Goal: Browse casually

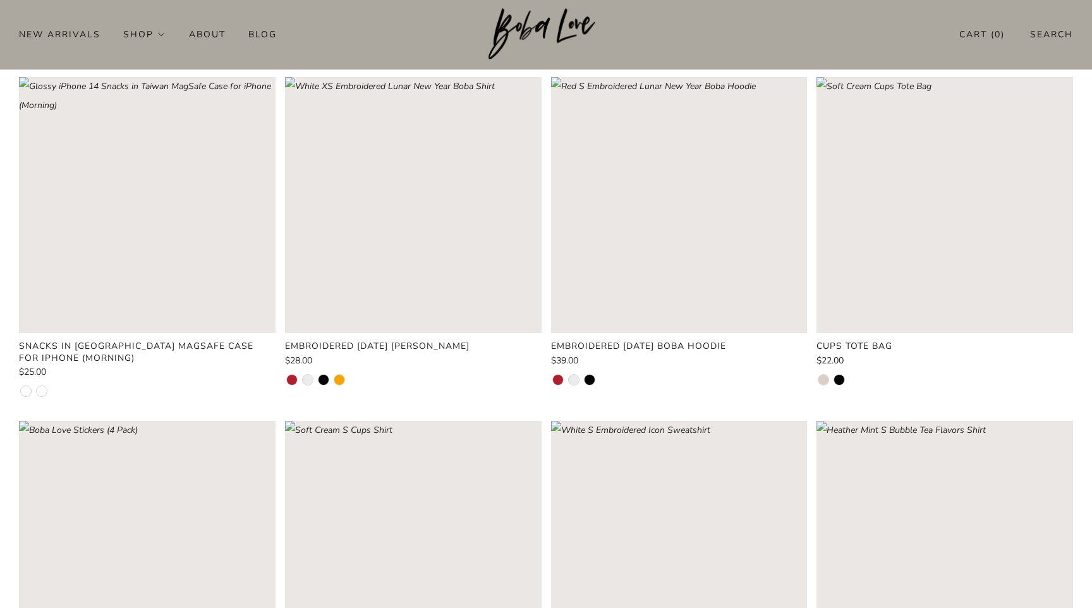
scroll to position [513, 0]
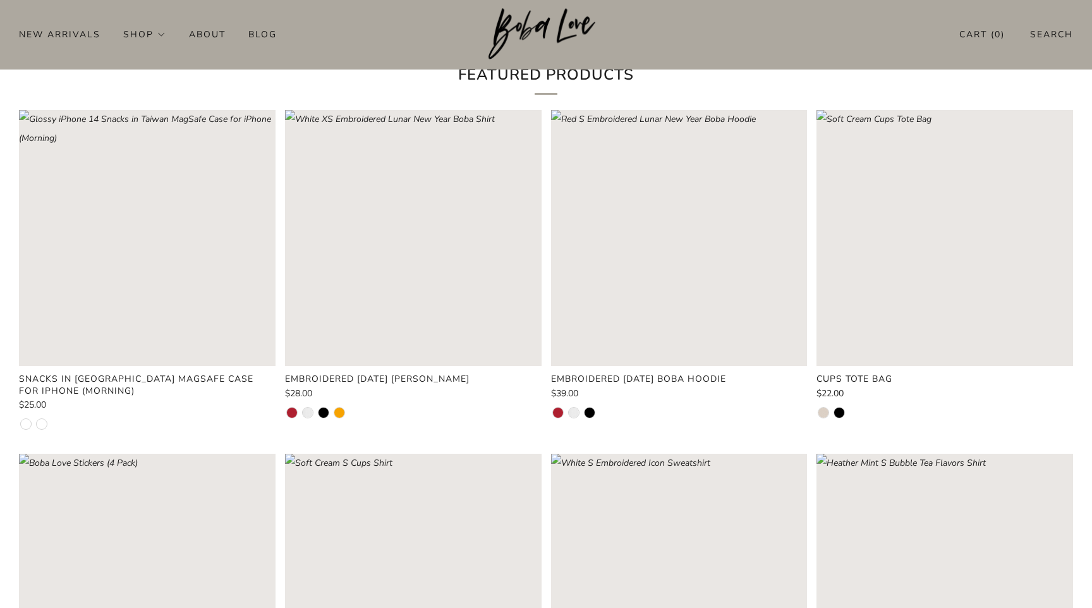
click at [416, 279] on rect "Loading image: Red XS Embroidered Lunar New Year Boba Shirt" at bounding box center [413, 238] width 257 height 257
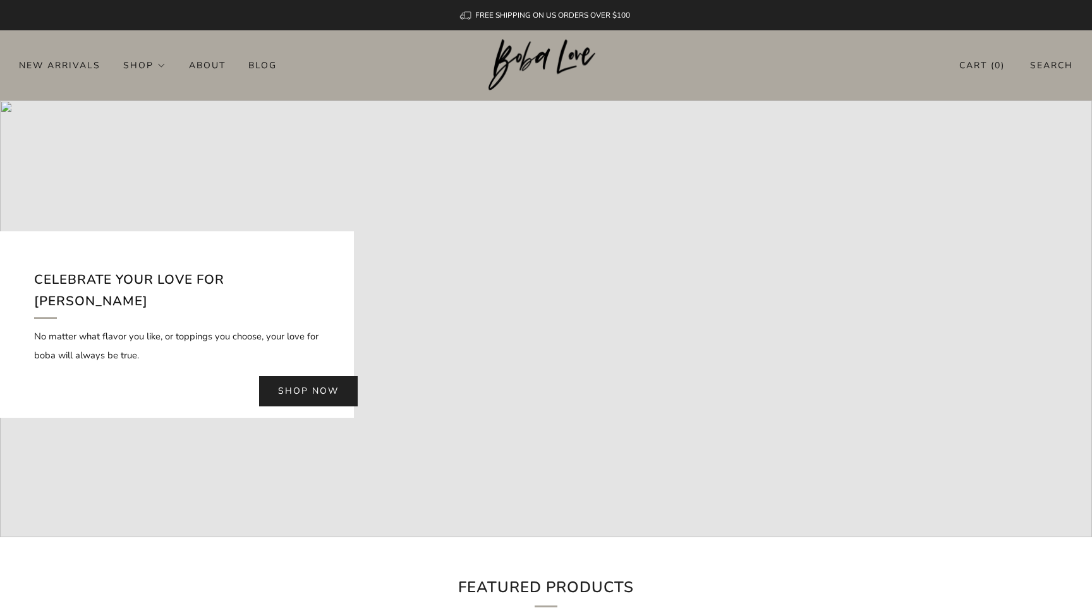
click at [545, 42] on img at bounding box center [546, 65] width 116 height 52
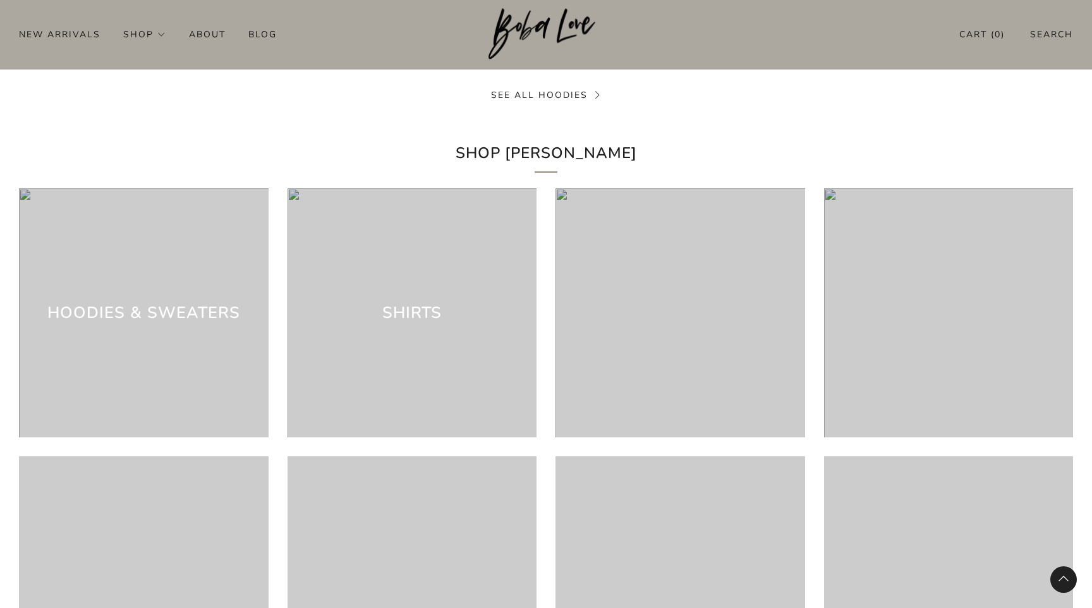
scroll to position [3740, 0]
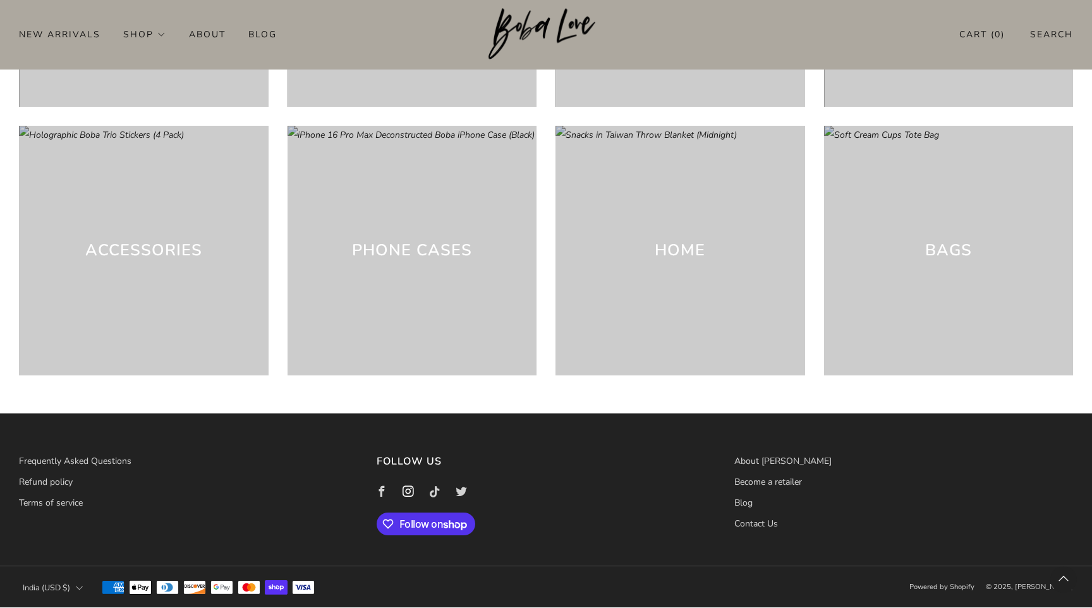
click at [403, 494] on icon at bounding box center [408, 492] width 27 height 27
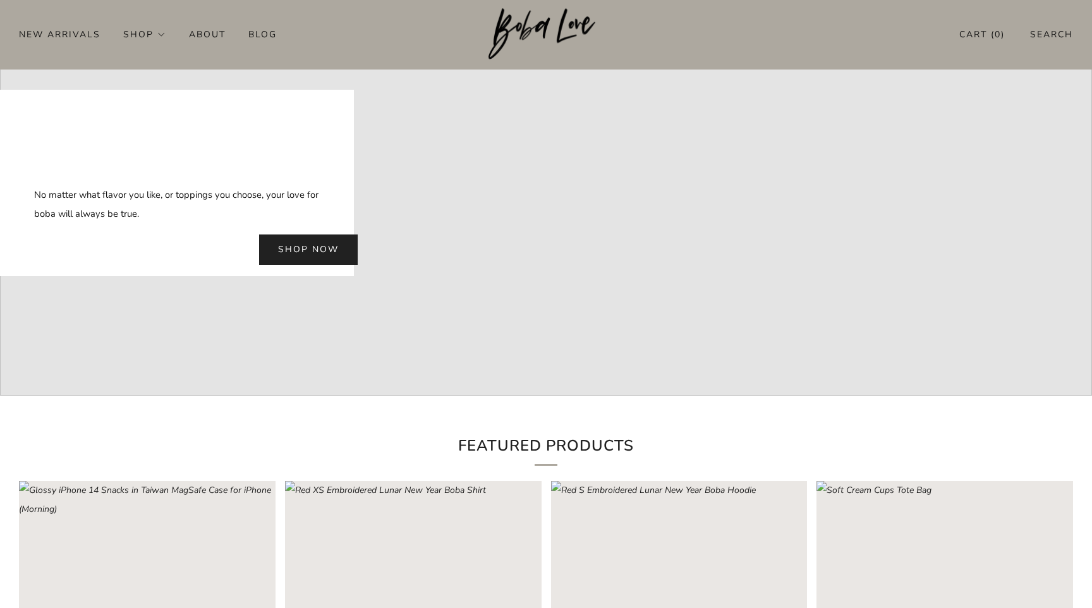
scroll to position [0, 0]
